Goal: Transaction & Acquisition: Purchase product/service

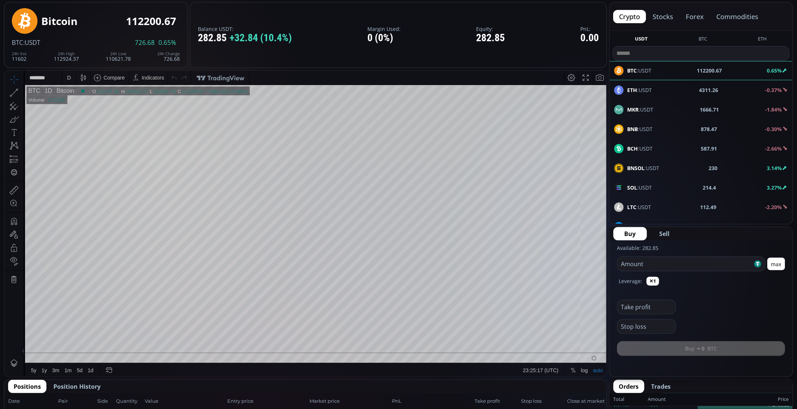
click at [730, 87] on div "ETH :USDT 4311.26 -0.37%" at bounding box center [701, 90] width 174 height 10
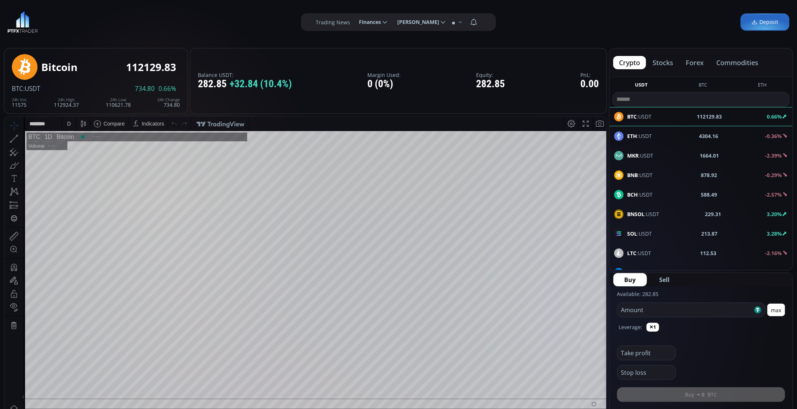
scroll to position [104, 0]
click at [639, 137] on span "ETH :USDT" at bounding box center [639, 136] width 25 height 8
click at [68, 125] on div "D" at bounding box center [69, 123] width 4 height 6
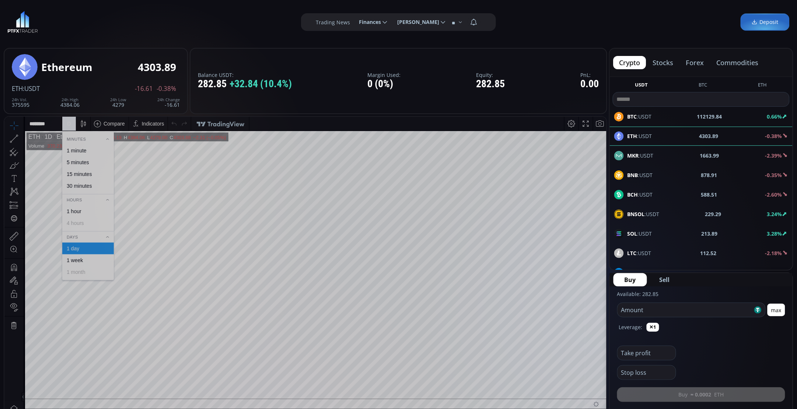
click at [77, 150] on div "1 minute" at bounding box center [77, 150] width 20 height 6
click at [670, 232] on div "SOL :USDT 213.75 3.23%" at bounding box center [701, 234] width 174 height 10
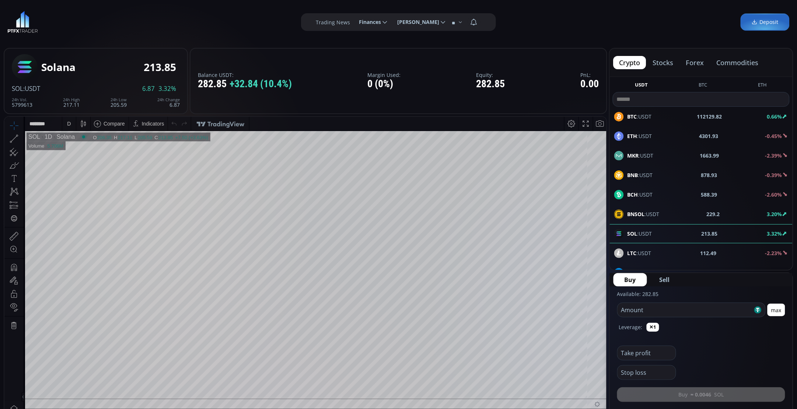
click at [664, 209] on div "BNSOL :USDT 229.2 3.20%" at bounding box center [701, 214] width 183 height 19
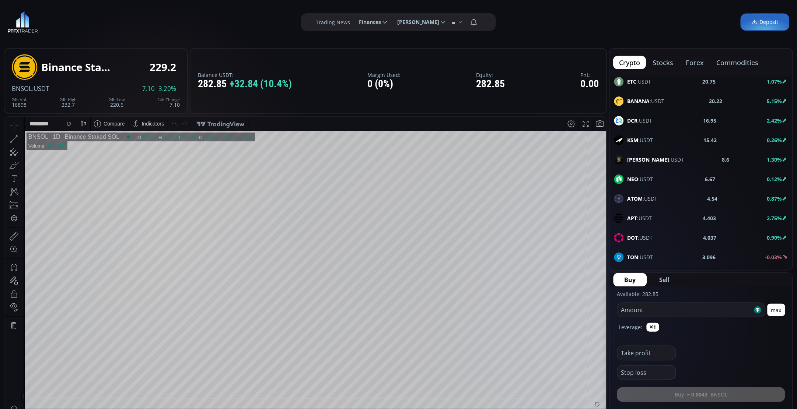
scroll to position [276, 0]
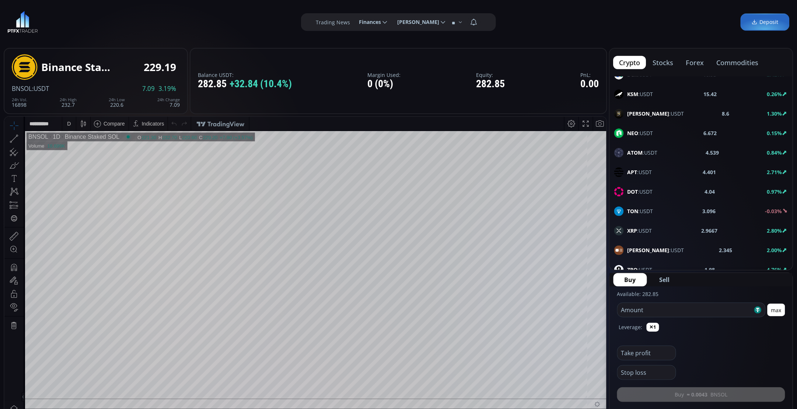
click at [651, 227] on div "XRP :USDT 2.9667 2.80%" at bounding box center [701, 230] width 183 height 19
click at [542, 49] on div "Balance USDT: 282.85 +32.84 (10.4%) Margin Used: 0 (0%) Equity: 282.85 PnL: 0.00" at bounding box center [398, 81] width 417 height 66
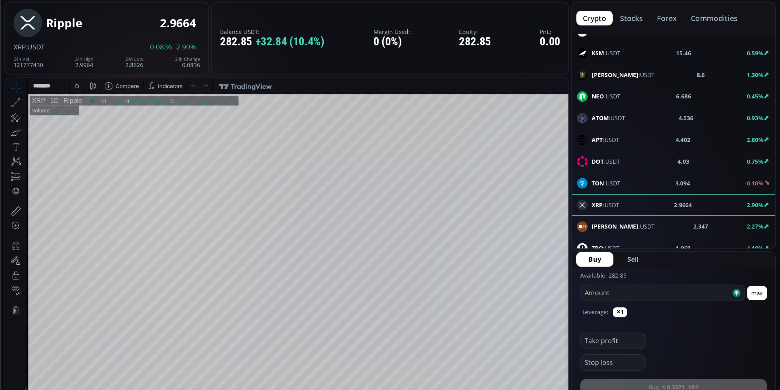
scroll to position [276, 0]
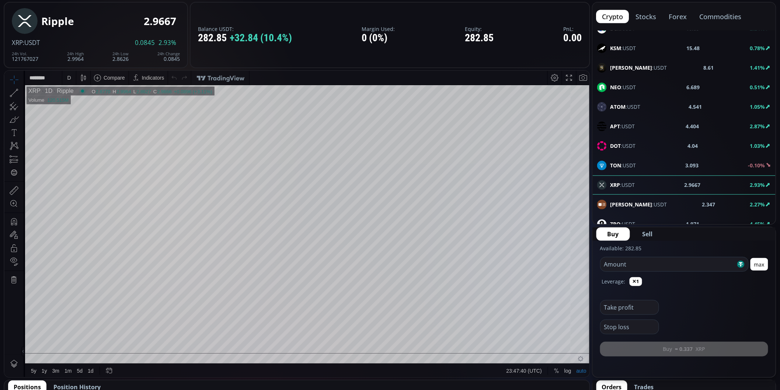
click at [64, 75] on div "D" at bounding box center [69, 77] width 14 height 14
click at [88, 101] on div "1 minute" at bounding box center [87, 104] width 45 height 6
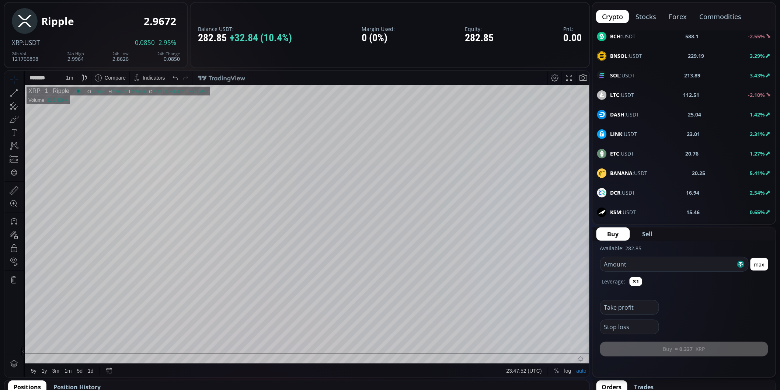
scroll to position [0, 0]
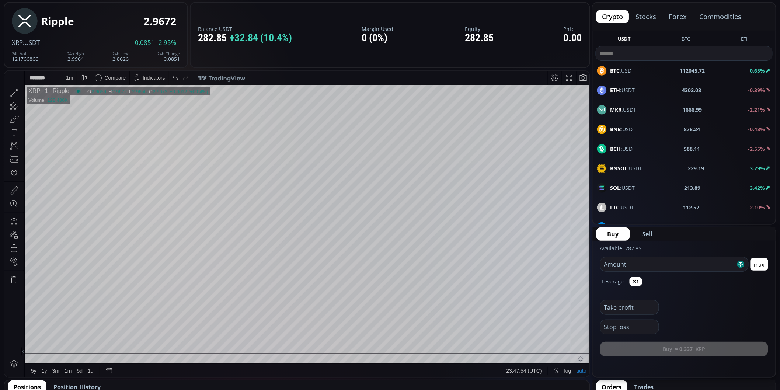
click at [630, 191] on span "SOL :USDT" at bounding box center [622, 188] width 25 height 8
click at [66, 71] on div "D" at bounding box center [69, 77] width 6 height 14
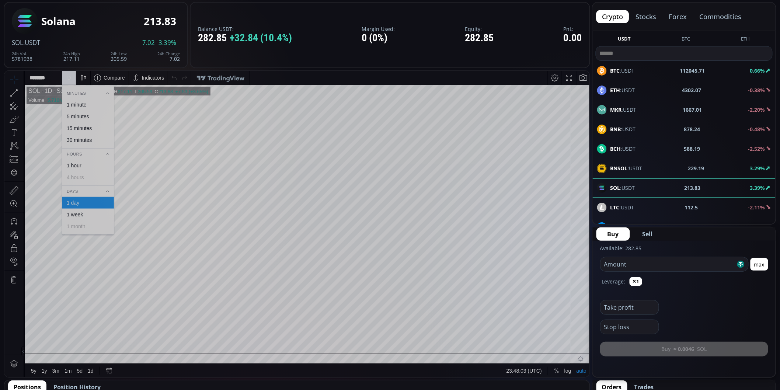
click at [98, 101] on div "1 minute" at bounding box center [87, 104] width 45 height 6
click at [653, 232] on button "Sell" at bounding box center [647, 233] width 32 height 13
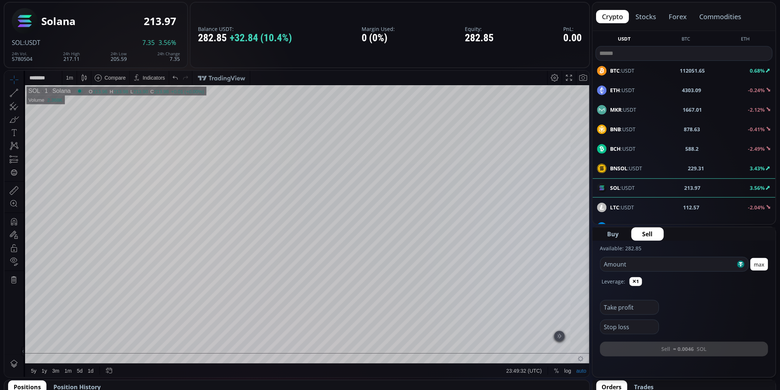
click at [759, 262] on button "max" at bounding box center [759, 264] width 18 height 13
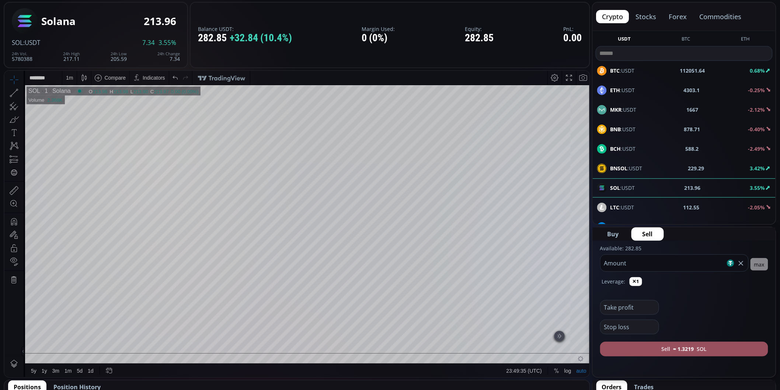
drag, startPoint x: 638, startPoint y: 266, endPoint x: 613, endPoint y: 270, distance: 25.0
click at [613, 270] on input "******" at bounding box center [662, 263] width 125 height 17
type input "***"
click at [697, 350] on button "Sell ≈ 1.3084 SOL" at bounding box center [684, 349] width 168 height 15
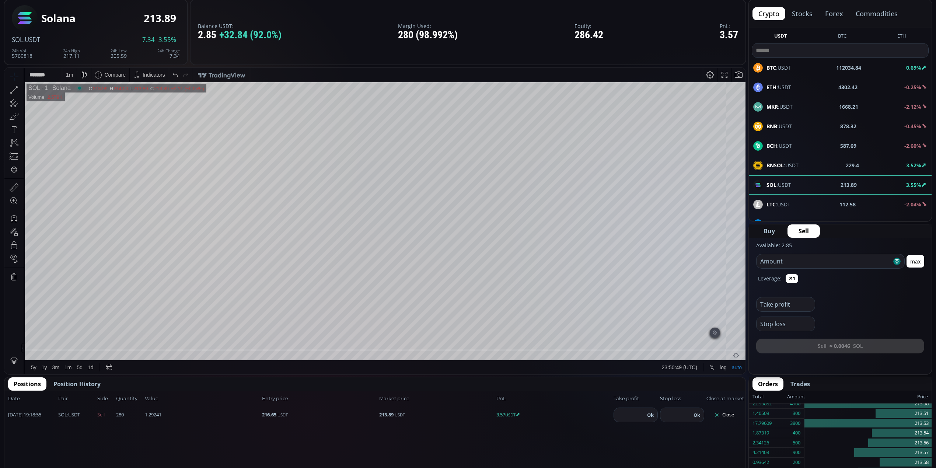
scroll to position [98, 0]
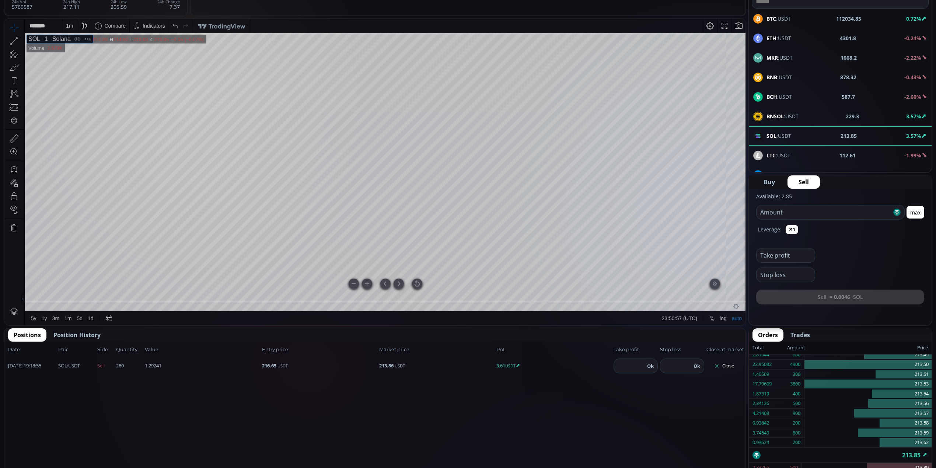
click at [416, 284] on div at bounding box center [417, 284] width 10 height 10
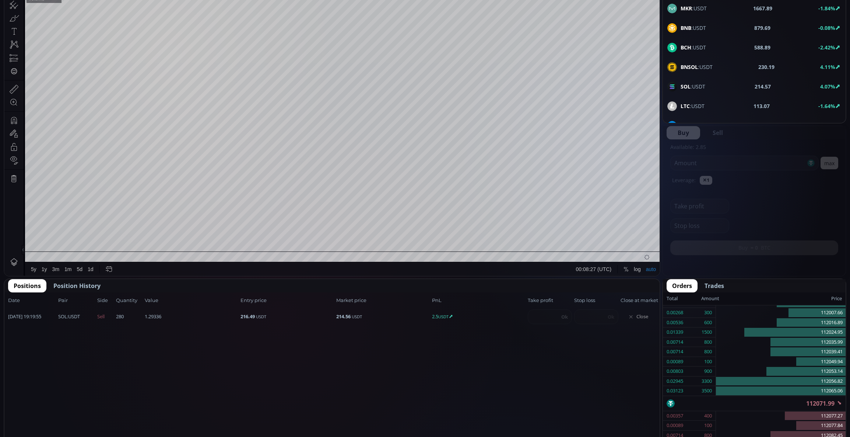
scroll to position [196, 0]
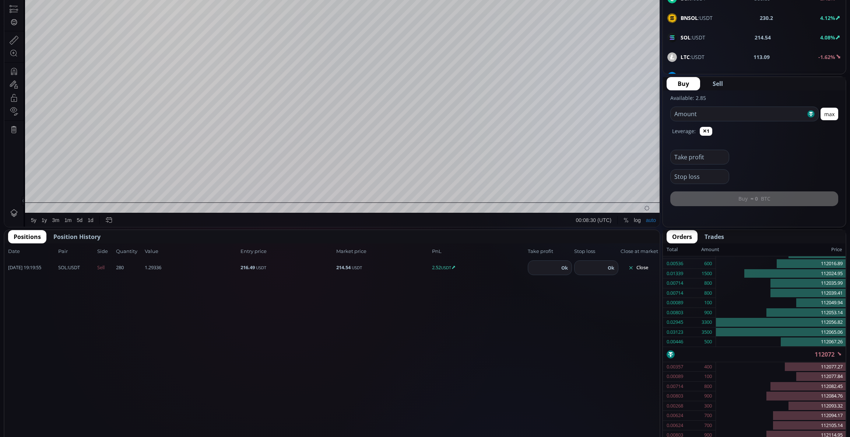
click at [643, 262] on button "Close" at bounding box center [638, 268] width 35 height 12
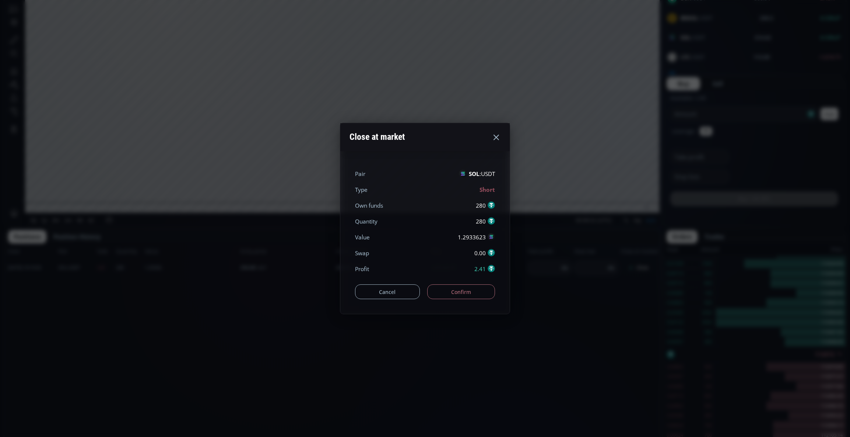
click at [480, 286] on button "Confirm" at bounding box center [461, 291] width 68 height 15
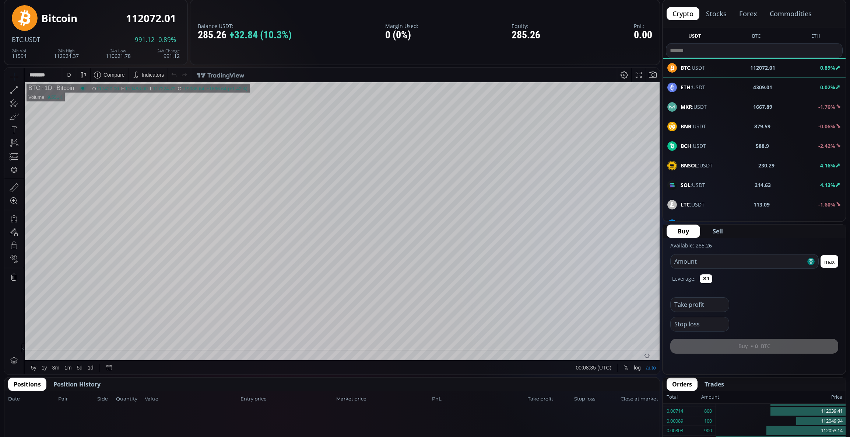
scroll to position [0, 0]
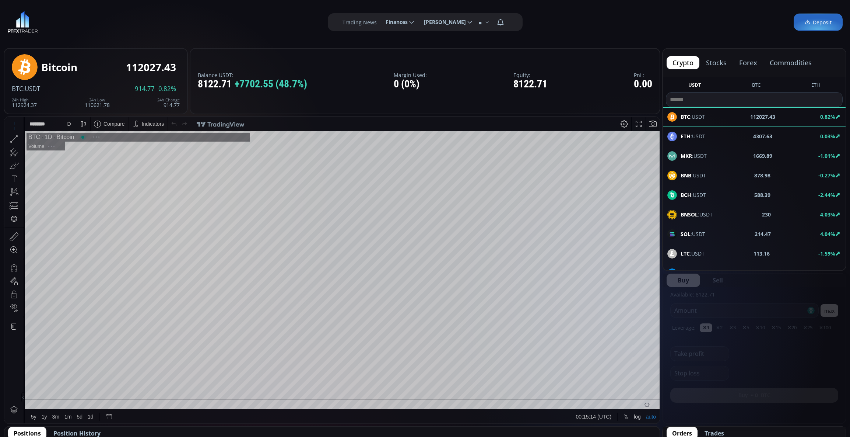
scroll to position [105, 0]
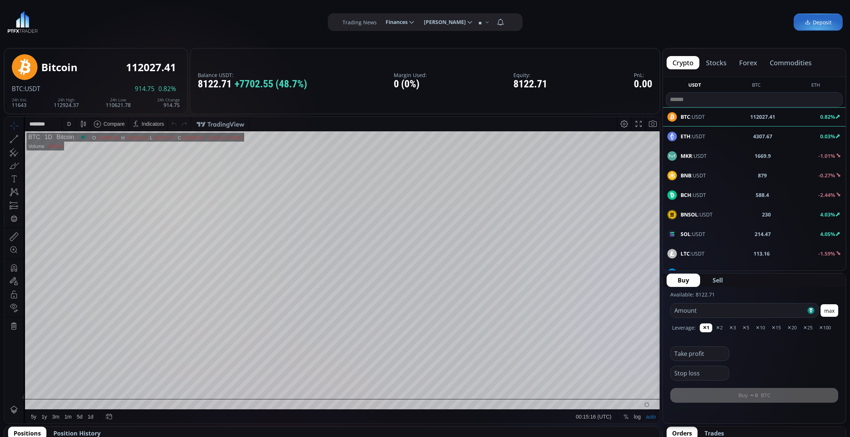
click at [730, 235] on div "SOL :USDT 214.47 4.05%" at bounding box center [755, 234] width 174 height 10
click at [718, 279] on span "Sell" at bounding box center [718, 280] width 10 height 9
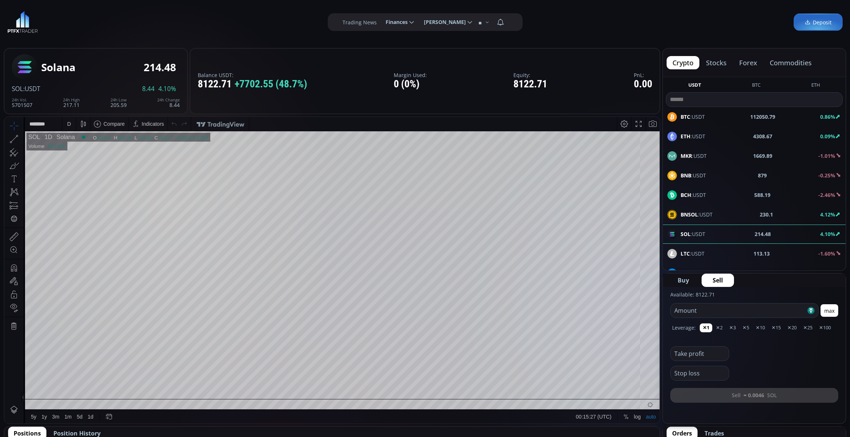
click at [831, 311] on button "max" at bounding box center [830, 310] width 18 height 13
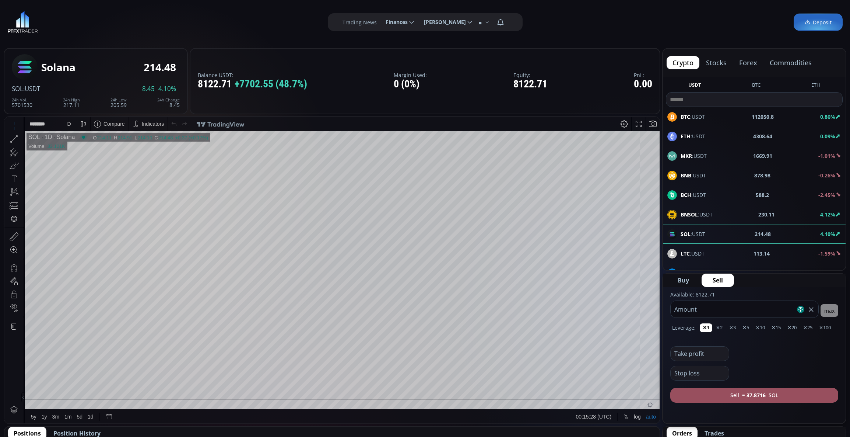
drag, startPoint x: 723, startPoint y: 314, endPoint x: 662, endPoint y: 314, distance: 60.8
type input "****"
click at [749, 394] on b "≈ 32.6294" at bounding box center [754, 395] width 24 height 8
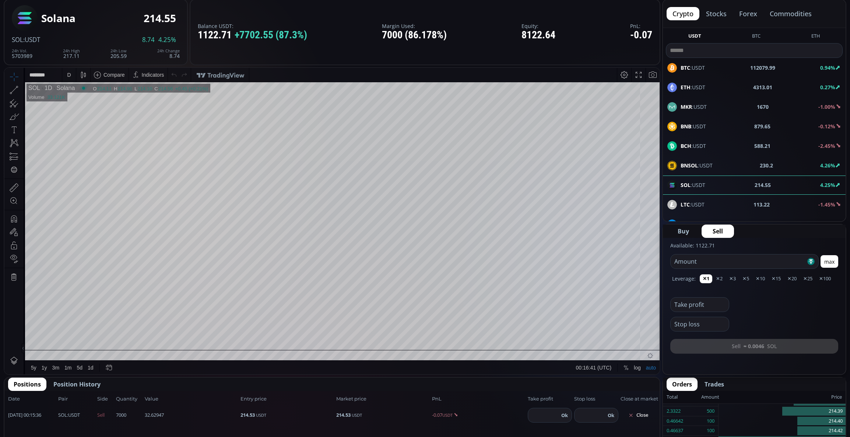
scroll to position [98, 0]
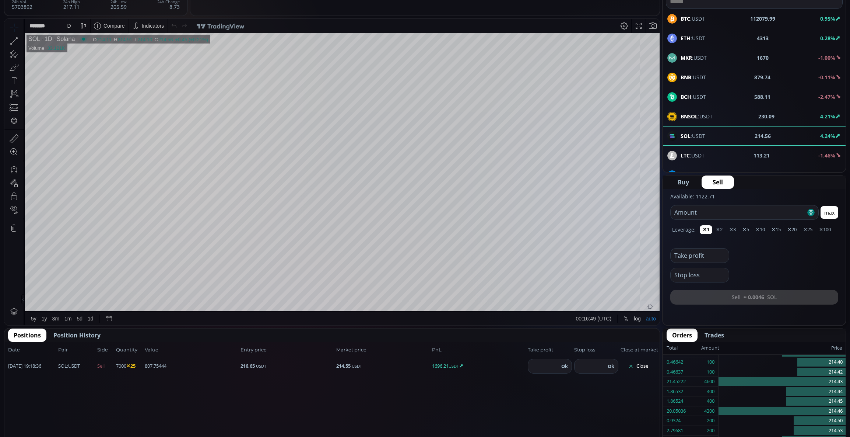
click at [70, 25] on div "D" at bounding box center [69, 26] width 4 height 6
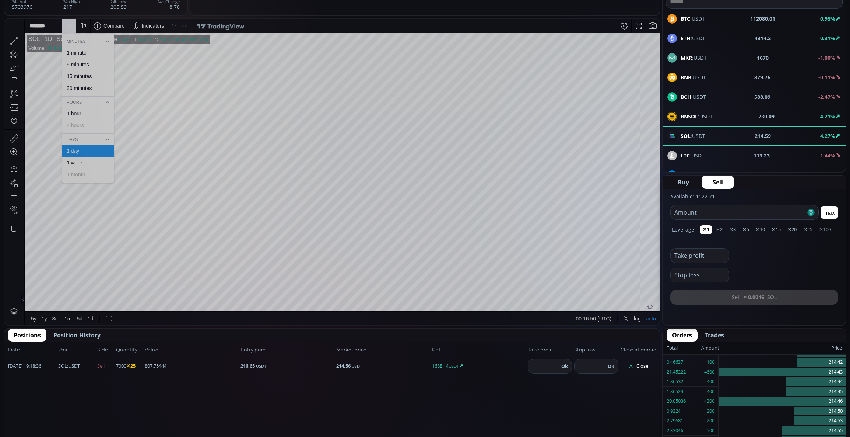
click at [94, 52] on div "1 minute" at bounding box center [87, 53] width 45 height 6
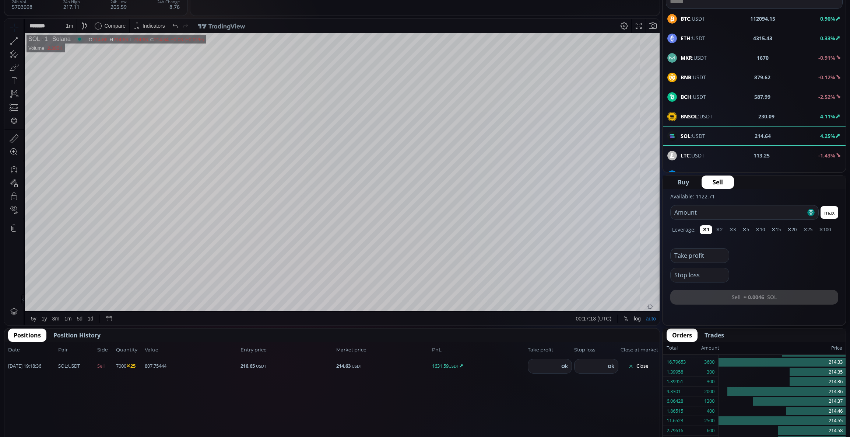
click at [643, 361] on button "Close" at bounding box center [638, 366] width 35 height 12
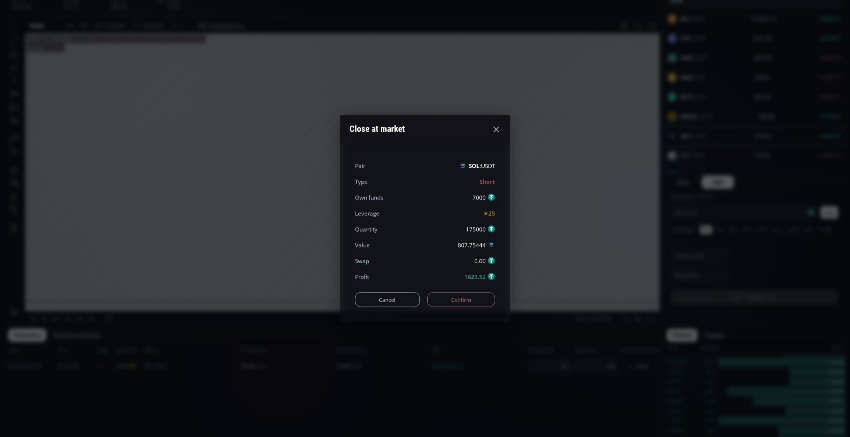
click at [480, 302] on button "Confirm" at bounding box center [461, 299] width 68 height 15
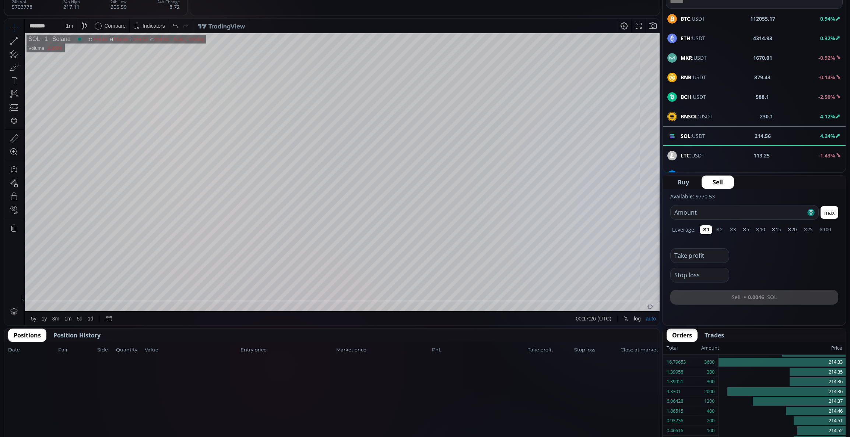
scroll to position [0, 0]
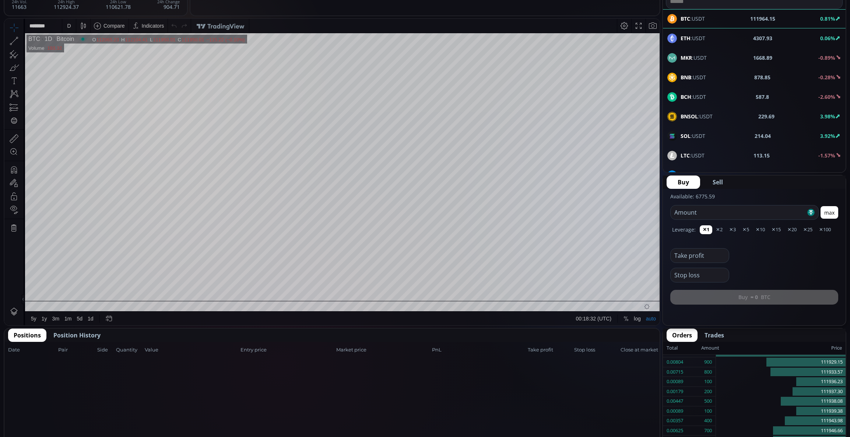
scroll to position [147, 0]
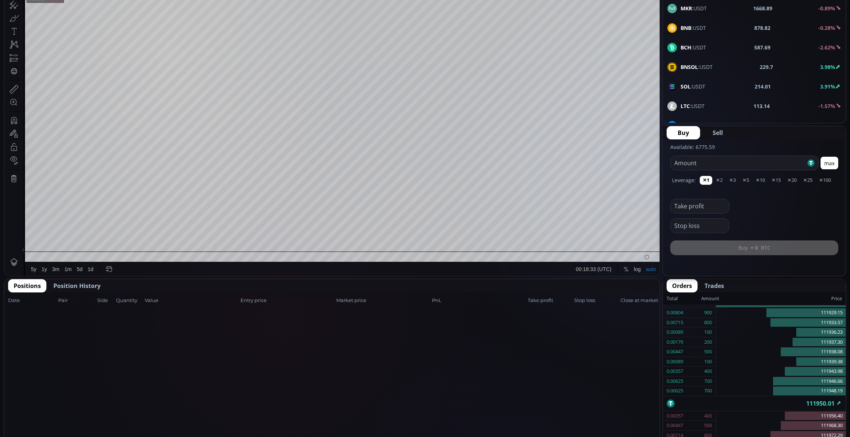
click at [59, 282] on span "Position History" at bounding box center [76, 285] width 47 height 9
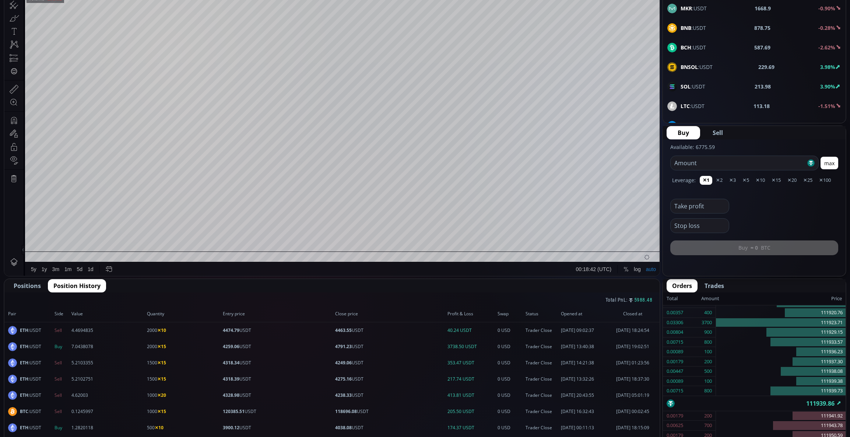
scroll to position [0, 0]
